Goal: Information Seeking & Learning: Learn about a topic

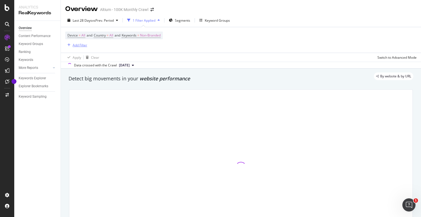
click at [82, 44] on div "Add Filter" at bounding box center [80, 45] width 15 height 5
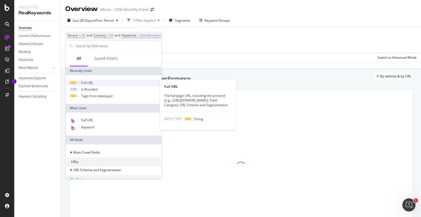
click at [93, 83] on span "Full URL" at bounding box center [87, 82] width 12 height 5
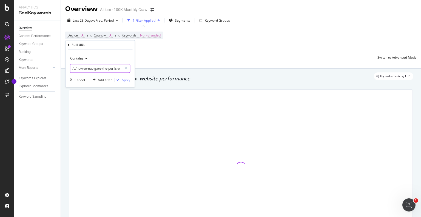
click at [91, 64] on input "/p/how-to-navigate-the-perils-of-pcb-design-review" at bounding box center [96, 68] width 52 height 9
paste input "[URL][DOMAIN_NAME]"
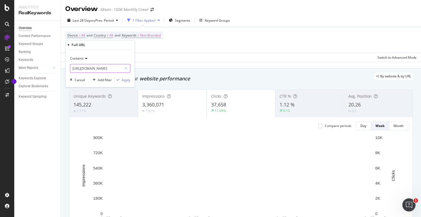
scroll to position [0, 88]
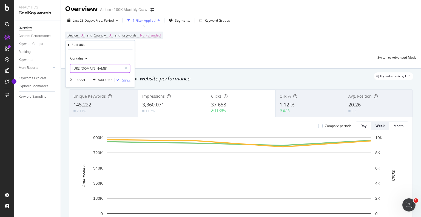
type input "[URL][DOMAIN_NAME]"
click at [125, 78] on div "Apply" at bounding box center [126, 80] width 8 height 5
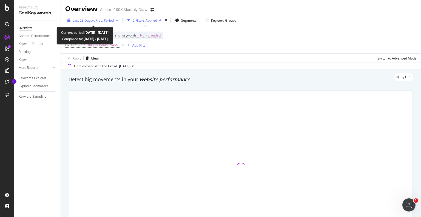
click at [114, 21] on span "vs Prev. Period" at bounding box center [103, 20] width 22 height 5
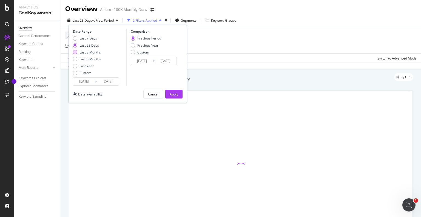
click at [90, 52] on div "Last 3 Months" at bounding box center [89, 52] width 21 height 5
type input "[DATE]"
click at [173, 90] on div "Apply" at bounding box center [174, 94] width 8 height 8
